Goal: Information Seeking & Learning: Compare options

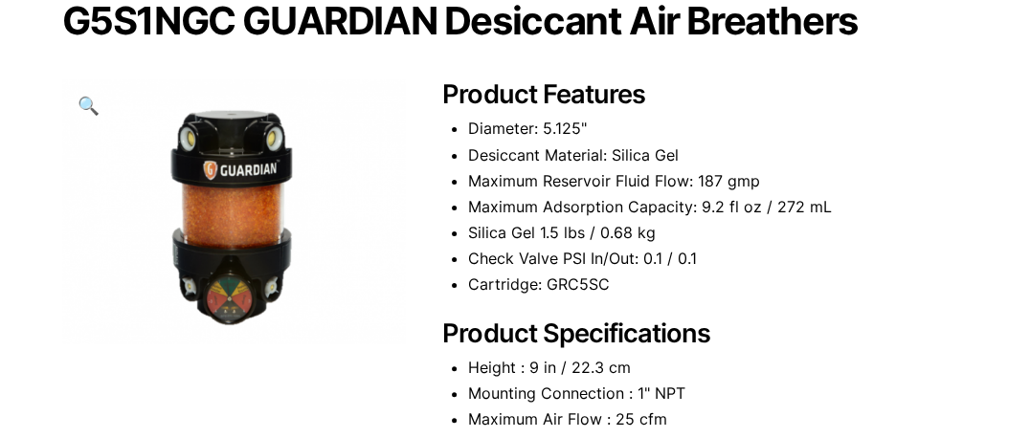
scroll to position [383, 0]
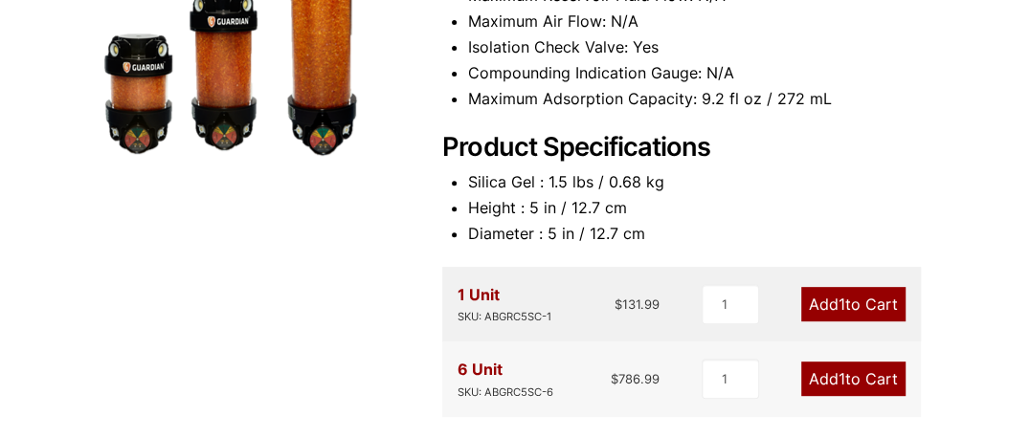
scroll to position [383, 0]
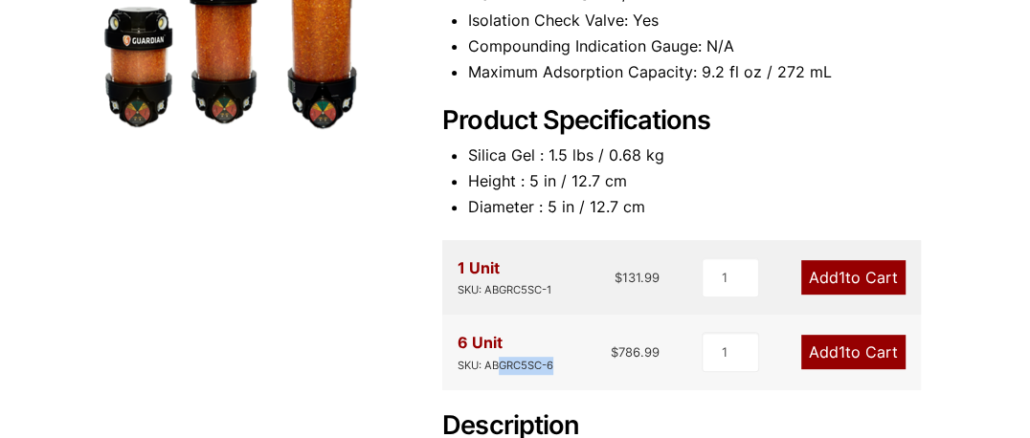
drag, startPoint x: 499, startPoint y: 366, endPoint x: 557, endPoint y: 366, distance: 58.4
click at [557, 366] on div "6 Unit SKU: ABGRC5SC-6 $ 786.99" at bounding box center [558, 352] width 202 height 44
click at [642, 301] on div "1 Unit SKU: ABGRC5SC-1 $ 131.99 1 Add 1 to Cart" at bounding box center [681, 277] width 478 height 75
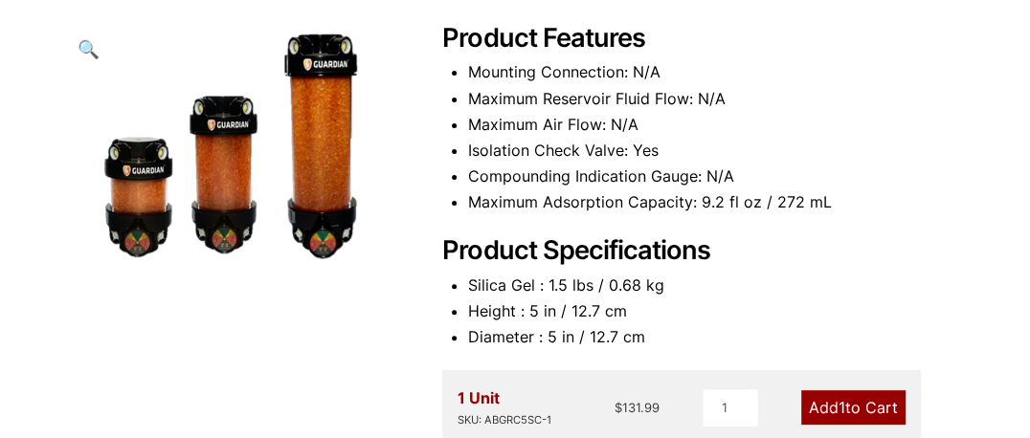
scroll to position [191, 0]
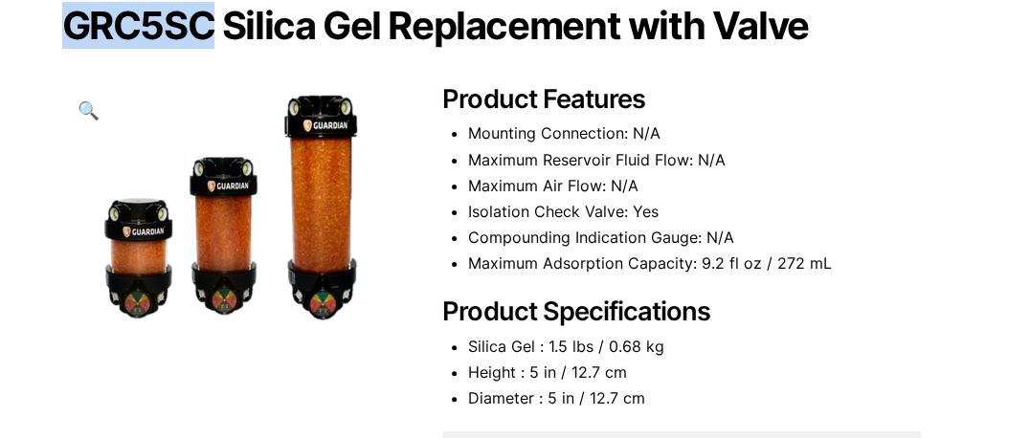
drag, startPoint x: 210, startPoint y: 28, endPoint x: 63, endPoint y: 24, distance: 146.5
click at [63, 24] on h1 "GRC5SC Silica Gel Replacement with Valve" at bounding box center [515, 26] width 906 height 40
click at [95, 27] on h1 "GRC5SC Silica Gel Replacement with Valve" at bounding box center [515, 26] width 906 height 40
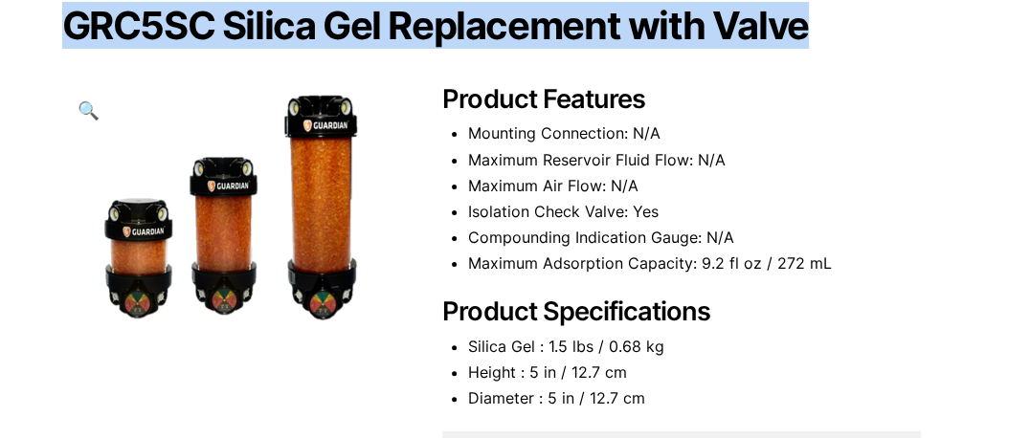
drag, startPoint x: 66, startPoint y: 30, endPoint x: 806, endPoint y: 35, distance: 739.8
click at [806, 35] on h1 "GRC5SC Silica Gel Replacement with Valve" at bounding box center [515, 26] width 906 height 40
copy h1 "GRC5SC Silica Gel Replacement with Valve"
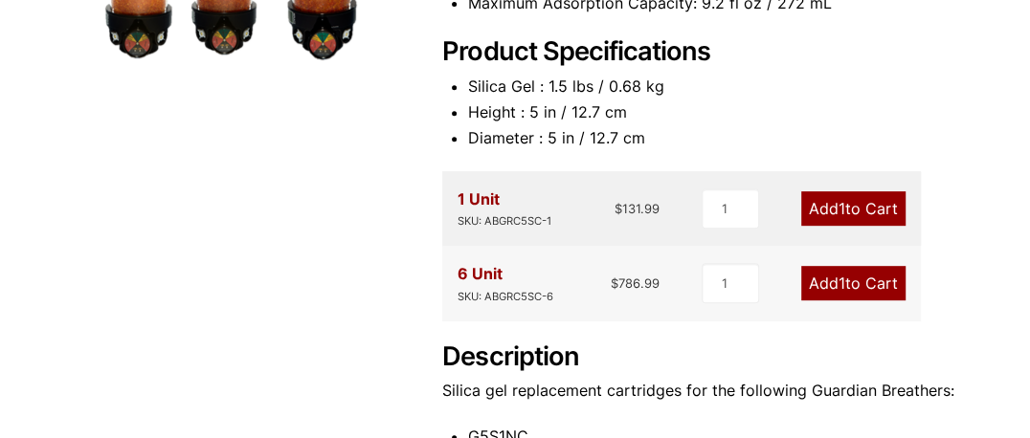
scroll to position [478, 0]
